Goal: Information Seeking & Learning: Learn about a topic

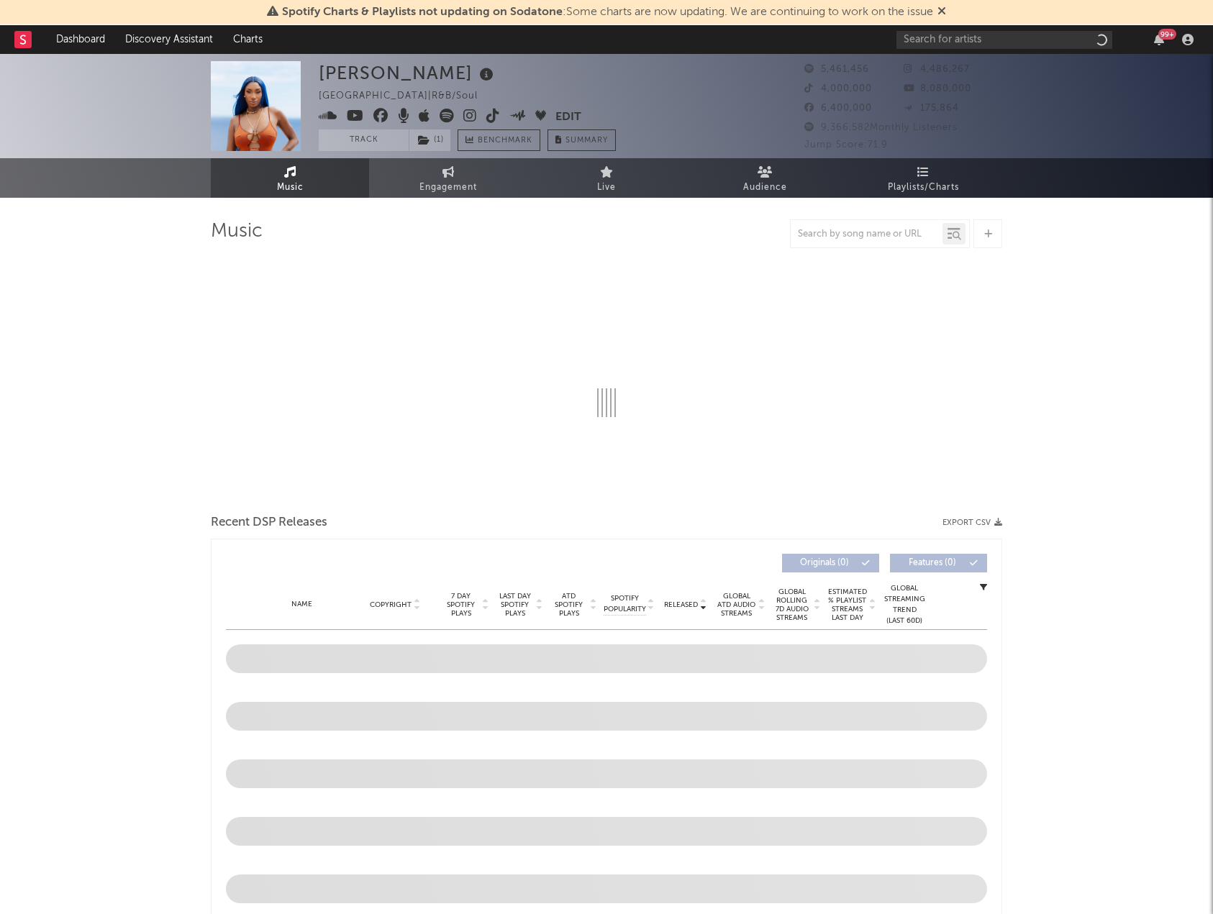
drag, startPoint x: 645, startPoint y: 14, endPoint x: 38, endPoint y: 219, distance: 640.2
select select "6m"
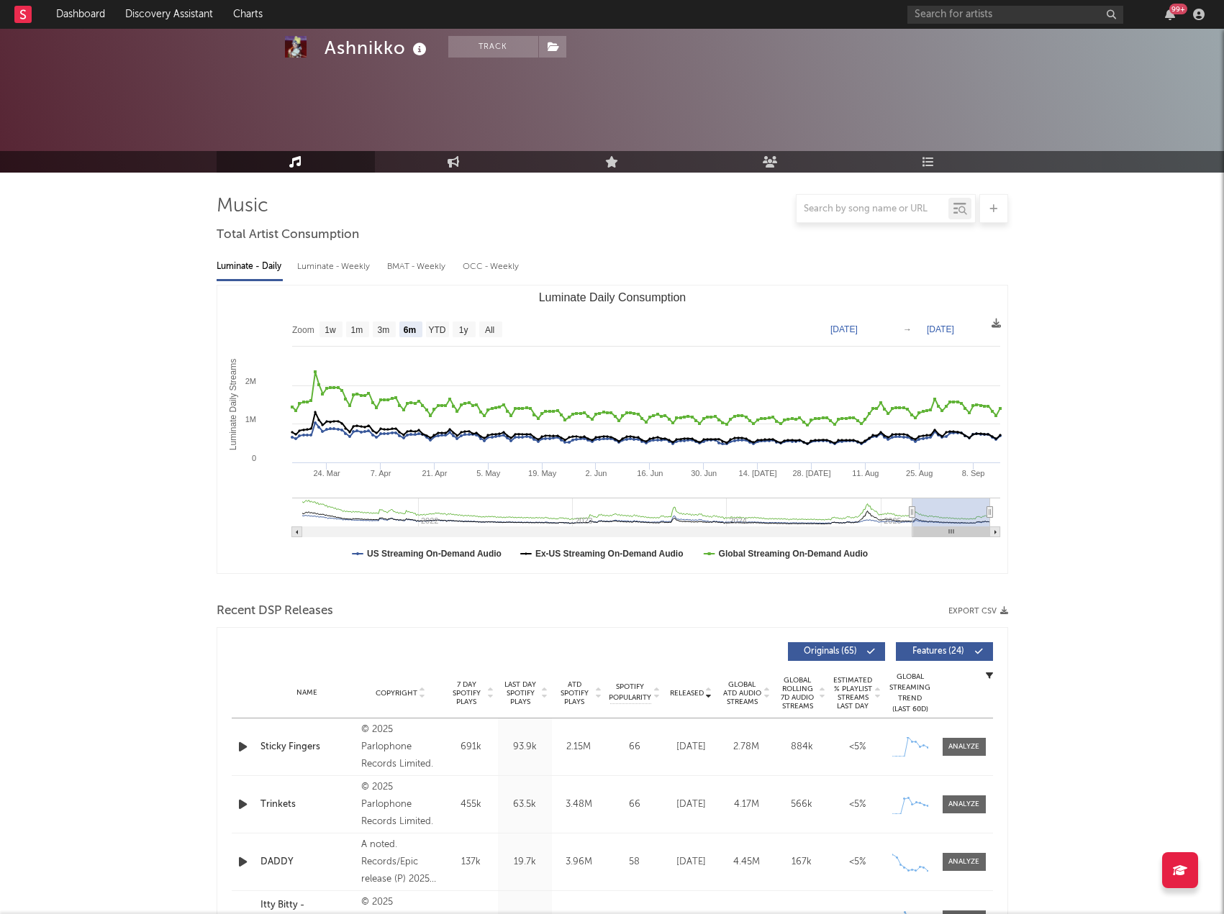
select select "6m"
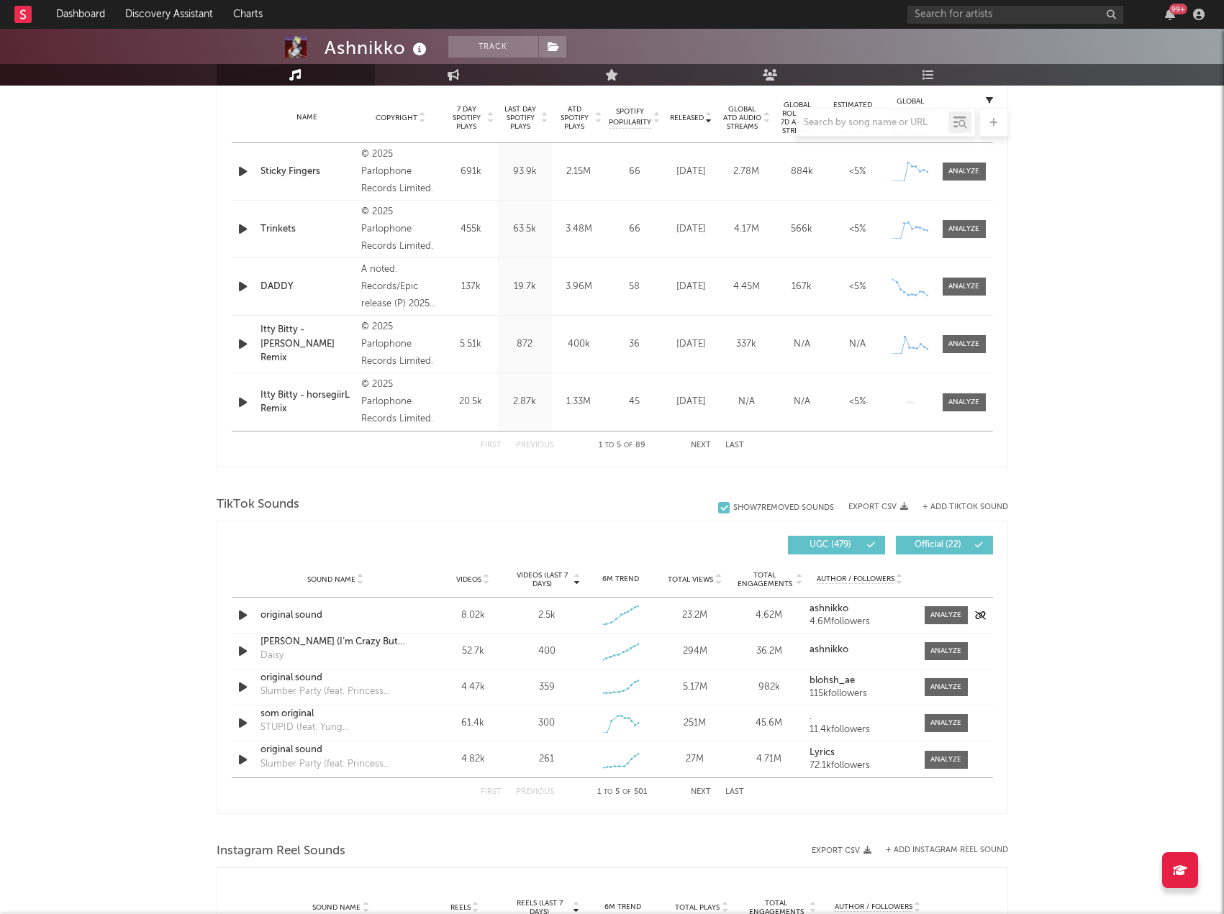
click at [356, 622] on div "original sound" at bounding box center [335, 616] width 150 height 14
